Goal: Navigation & Orientation: Find specific page/section

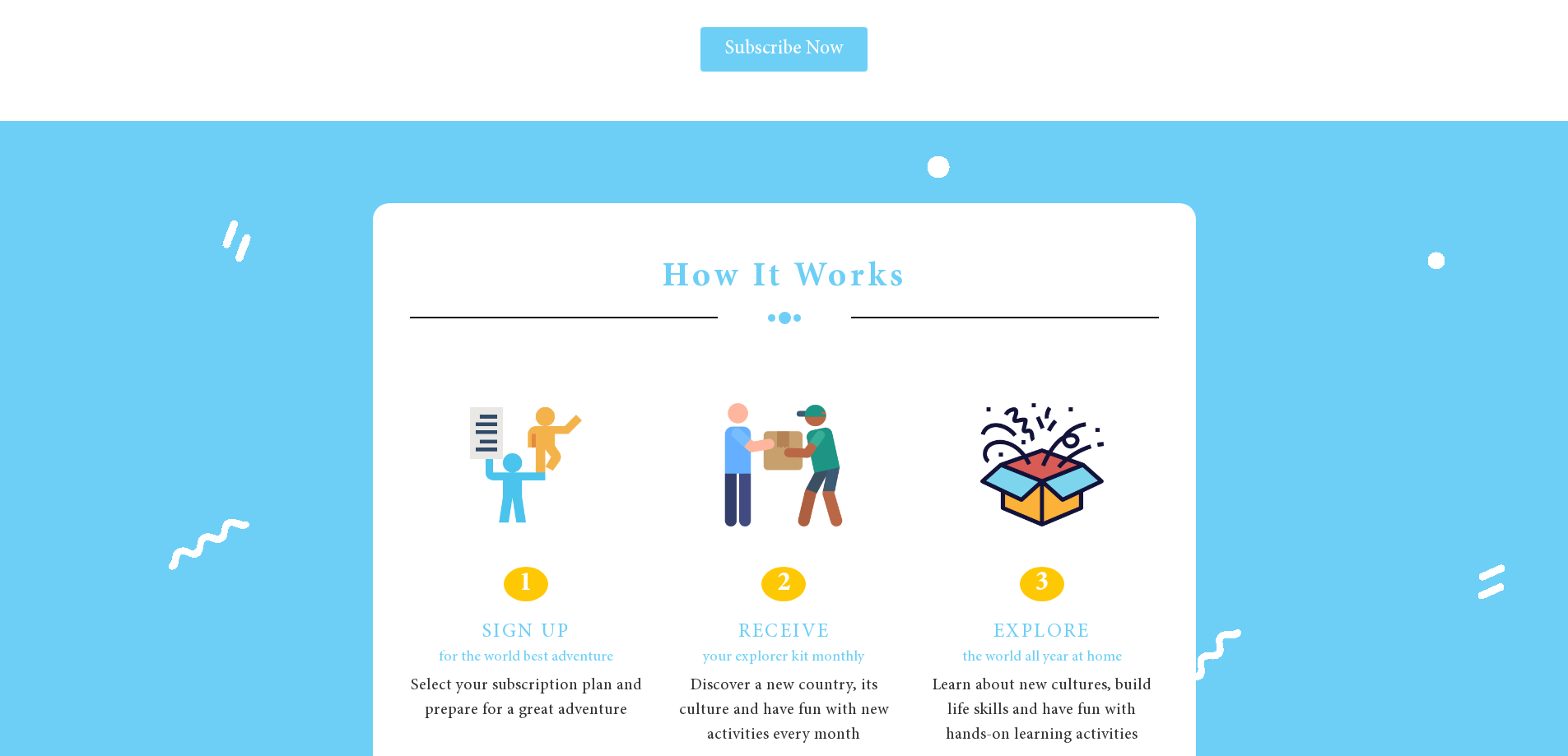
scroll to position [1481, 0]
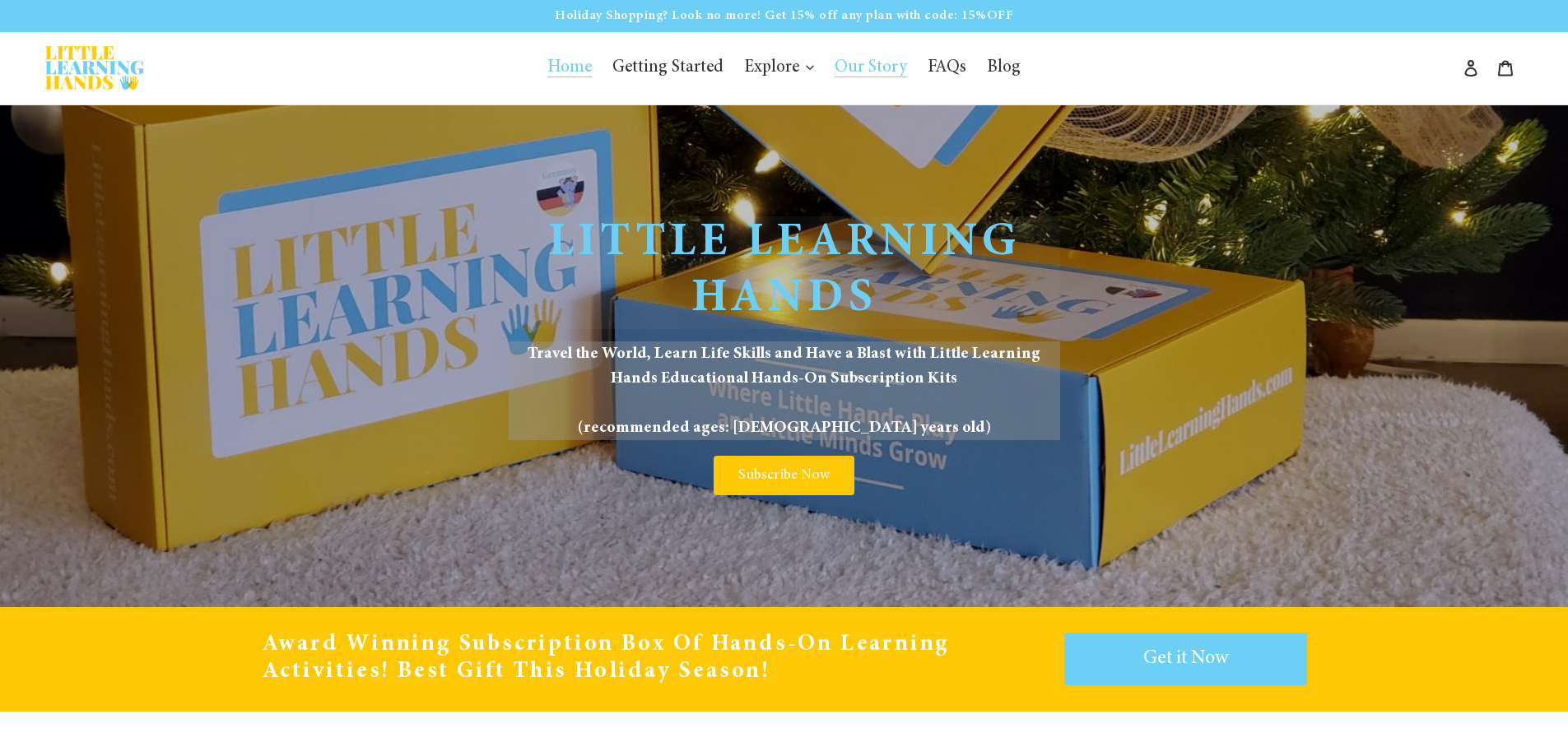
click at [872, 76] on span "Our Story" at bounding box center [871, 68] width 73 height 18
